Goal: Communication & Community: Participate in discussion

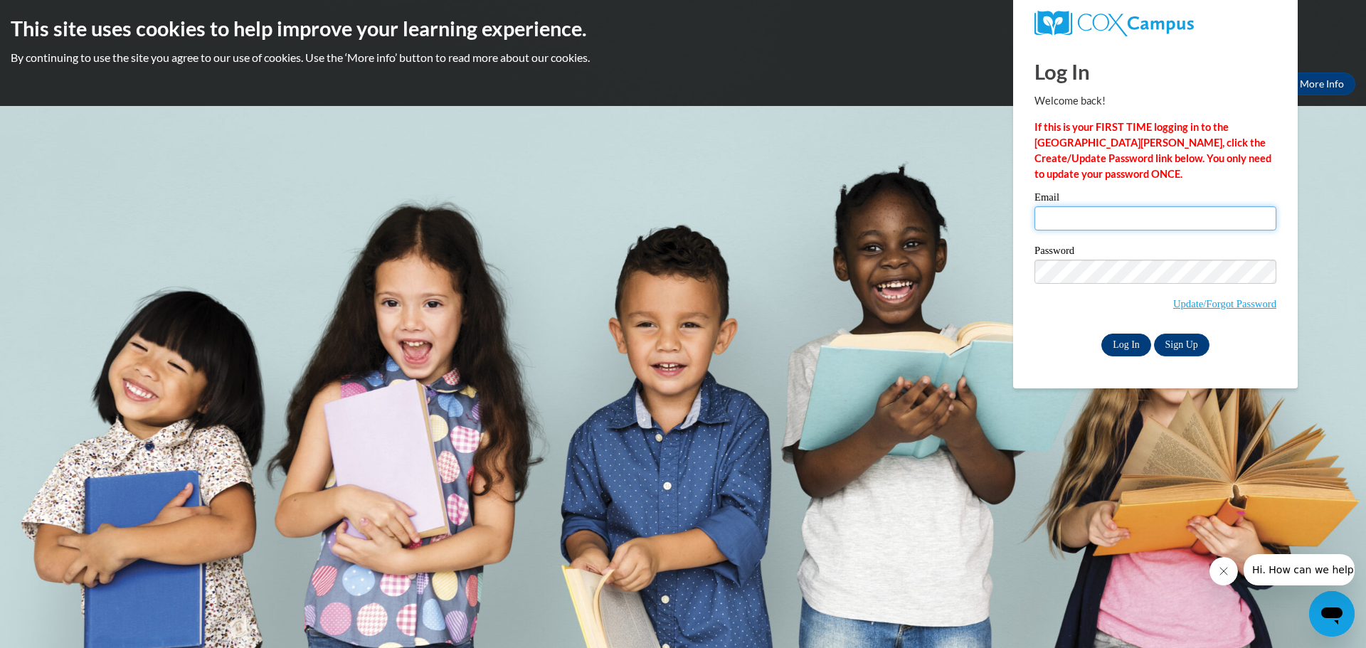
type input "[EMAIL_ADDRESS][DOMAIN_NAME]"
click at [1145, 339] on input "Log In" at bounding box center [1126, 345] width 50 height 23
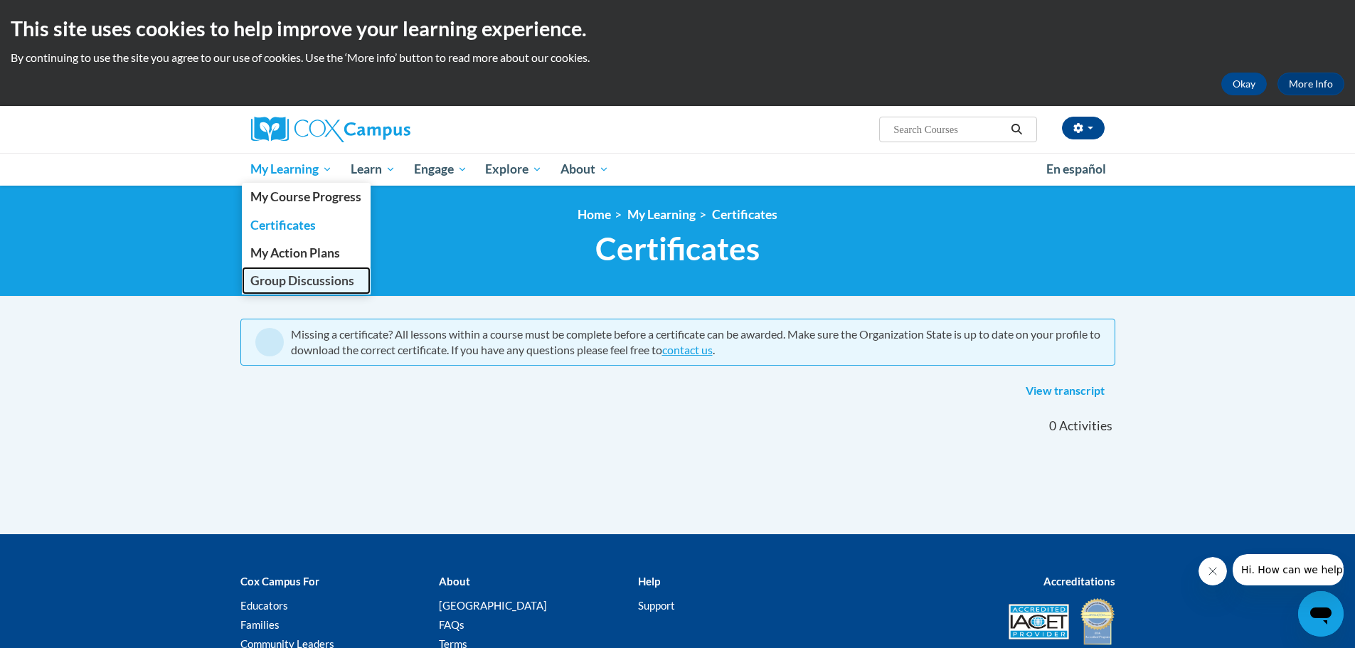
click at [341, 280] on span "Group Discussions" at bounding box center [302, 280] width 104 height 15
